Goal: Task Accomplishment & Management: Manage account settings

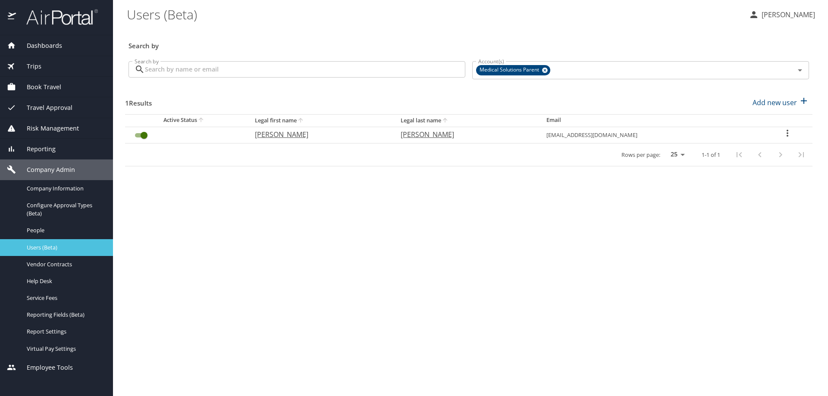
click at [50, 245] on span "Users (Beta)" at bounding box center [65, 248] width 76 height 8
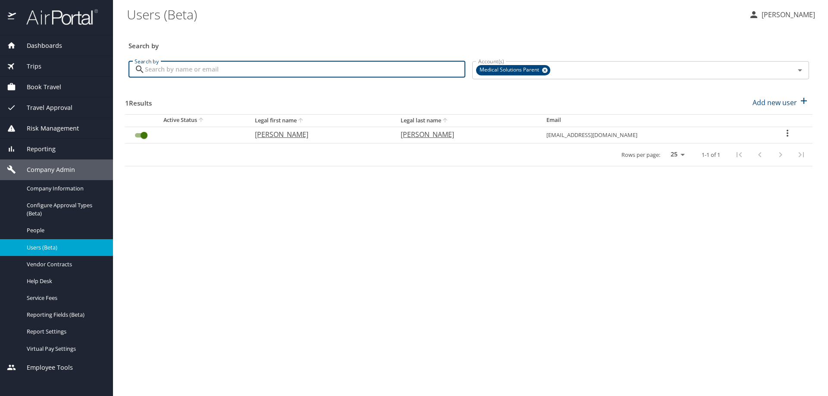
click at [168, 70] on input "Search by" at bounding box center [305, 69] width 320 height 16
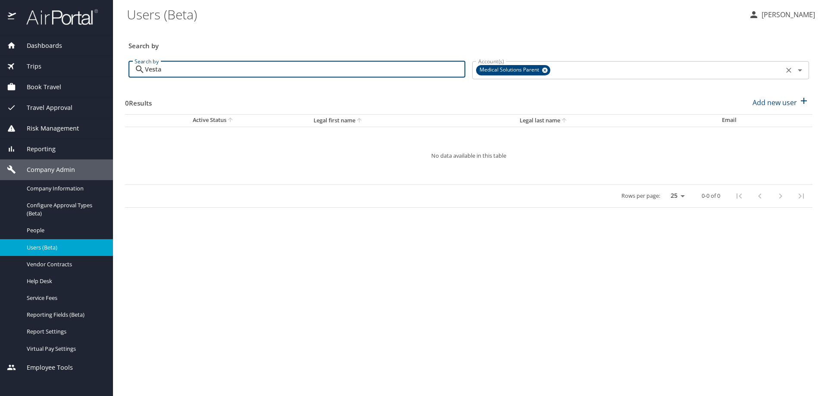
click at [547, 70] on icon at bounding box center [545, 71] width 6 height 6
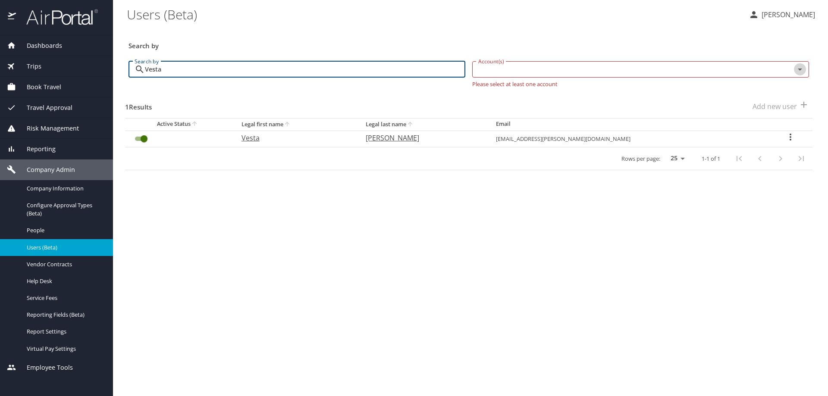
click at [801, 70] on icon "Open" at bounding box center [800, 69] width 10 height 10
type input "Vesta"
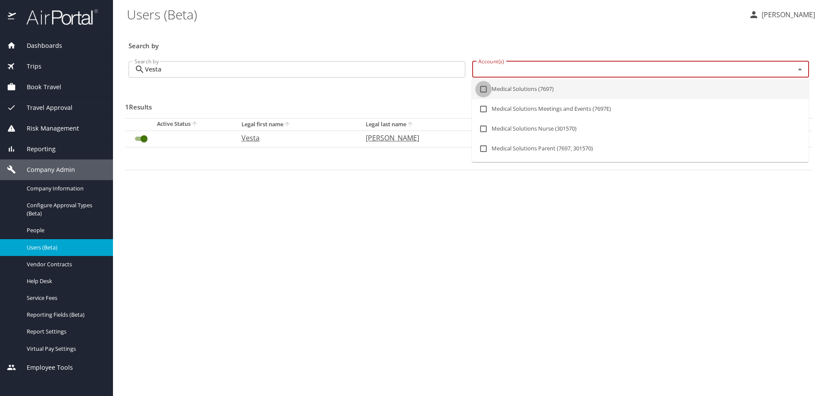
click at [482, 89] on input "checkbox" at bounding box center [483, 89] width 16 height 16
checkbox input "true"
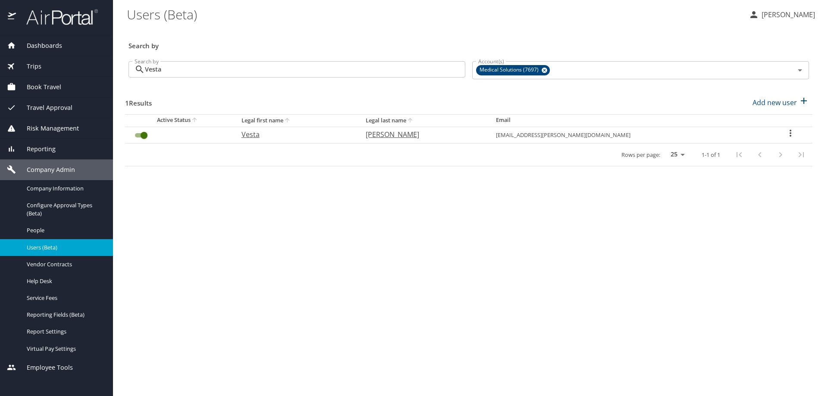
click at [251, 234] on main "Users (Beta) [PERSON_NAME] Search by Search by Vesta Search by Account(s) Medic…" at bounding box center [470, 198] width 715 height 396
click at [39, 86] on span "Book Travel" at bounding box center [38, 86] width 45 height 9
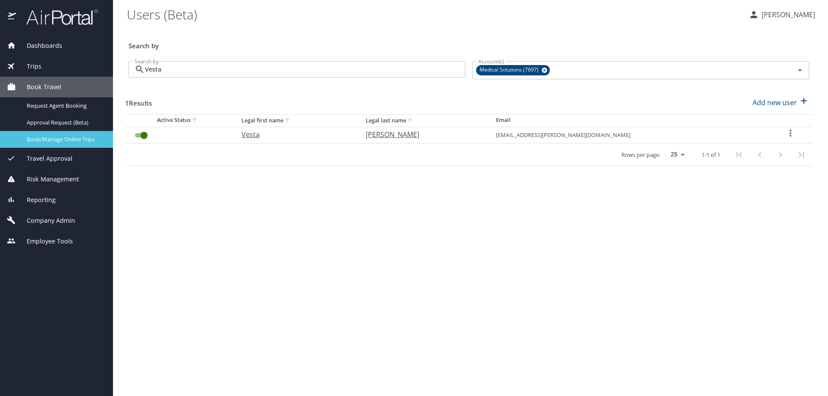
click at [53, 141] on span "Book/Manage Online Trips" at bounding box center [65, 139] width 76 height 8
